Goal: Find specific page/section: Find specific page/section

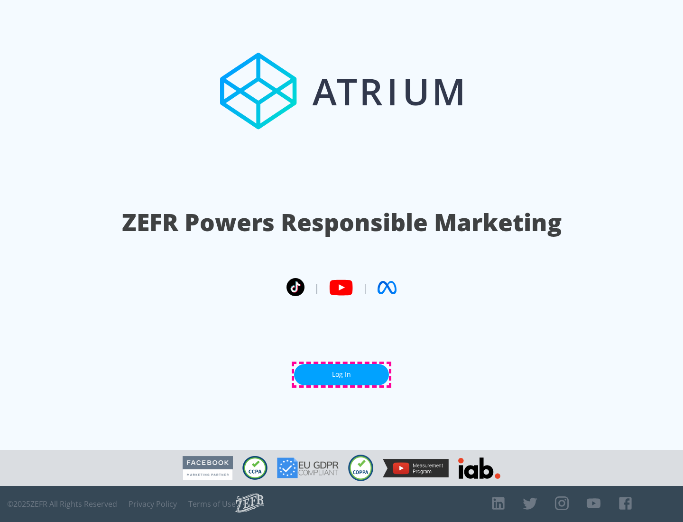
click at [342, 374] on link "Log In" at bounding box center [341, 374] width 95 height 21
